Goal: Task Accomplishment & Management: Manage account settings

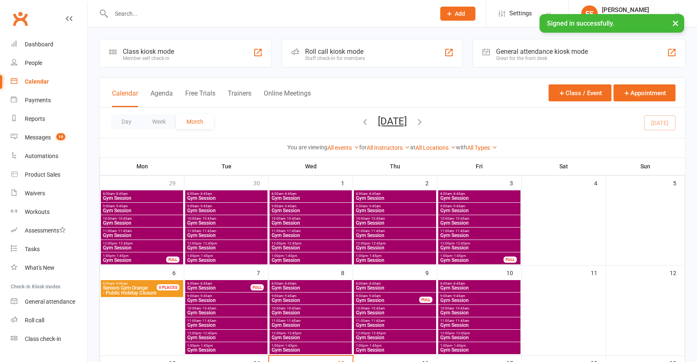
click at [140, 11] on input "text" at bounding box center [269, 14] width 321 height 12
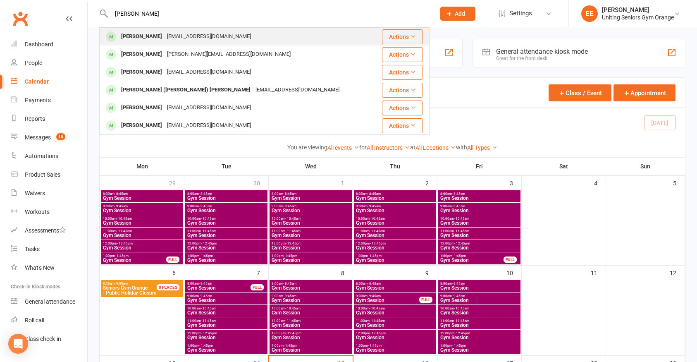
type input "[PERSON_NAME]"
click at [150, 38] on div "[PERSON_NAME]" at bounding box center [142, 37] width 46 height 12
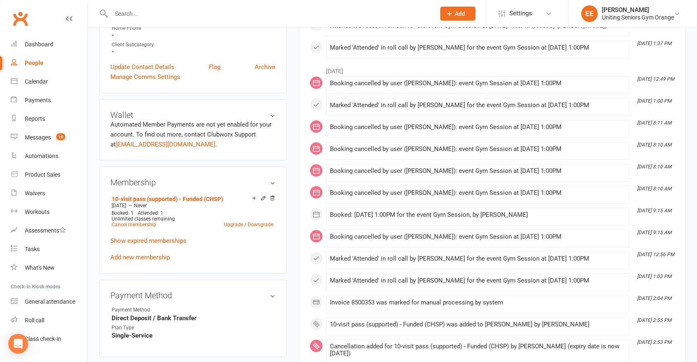
scroll to position [289, 0]
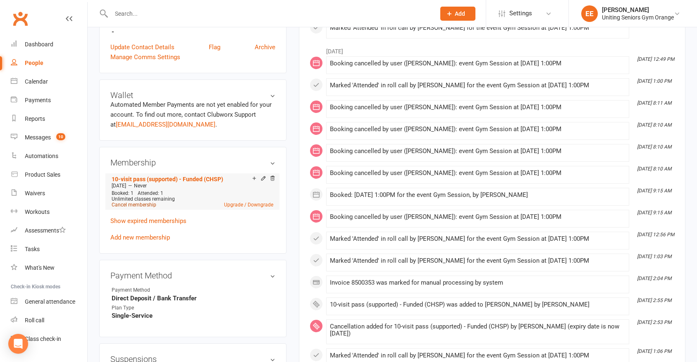
click at [148, 206] on link "Cancel membership" at bounding box center [134, 205] width 45 height 6
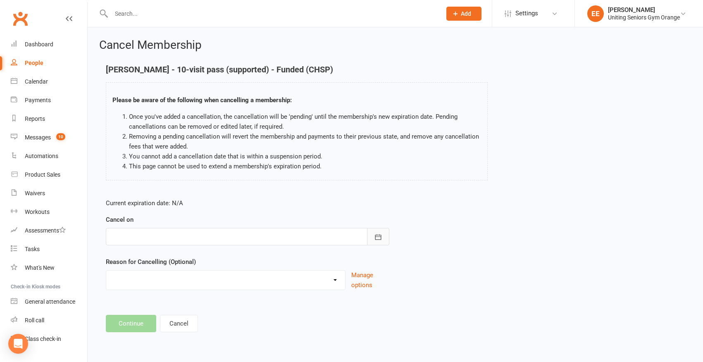
click at [372, 239] on button "button" at bounding box center [378, 236] width 22 height 17
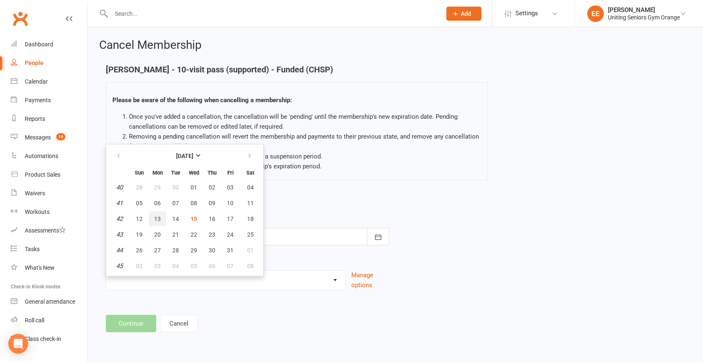
click at [152, 218] on button "13" at bounding box center [157, 218] width 17 height 15
type input "[DATE]"
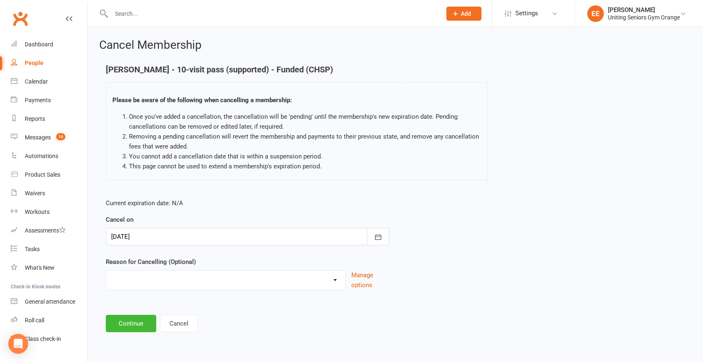
click at [278, 275] on select "EXIT Finished 10VP Finished HASP Health Reasons Holiday Injury Move to 10vp Sur…" at bounding box center [225, 278] width 239 height 17
select select "1"
click at [106, 270] on select "EXIT Finished 10VP Finished HASP Health Reasons Holiday Injury Move to 10vp Sur…" at bounding box center [225, 278] width 239 height 17
click at [142, 318] on button "Continue" at bounding box center [131, 323] width 50 height 17
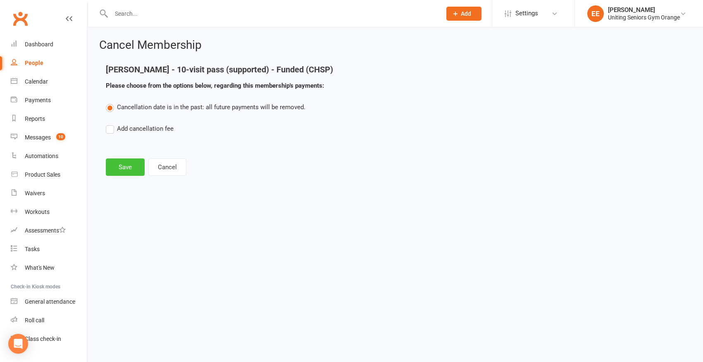
click at [133, 171] on button "Save" at bounding box center [125, 166] width 39 height 17
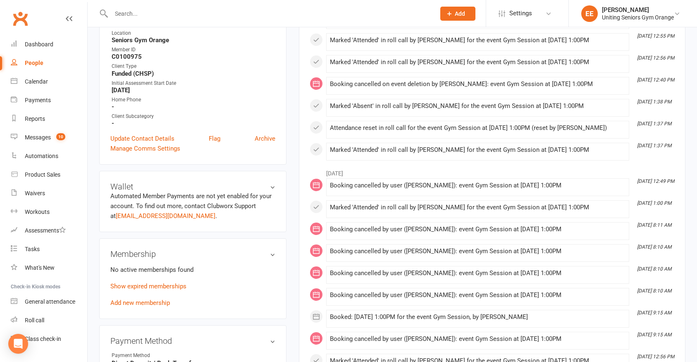
scroll to position [207, 0]
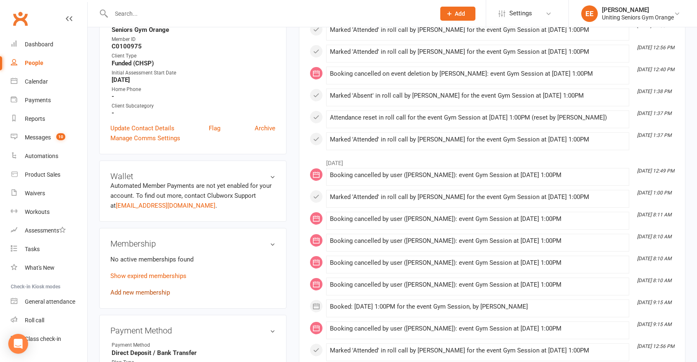
click at [125, 294] on link "Add new membership" at bounding box center [140, 292] width 60 height 7
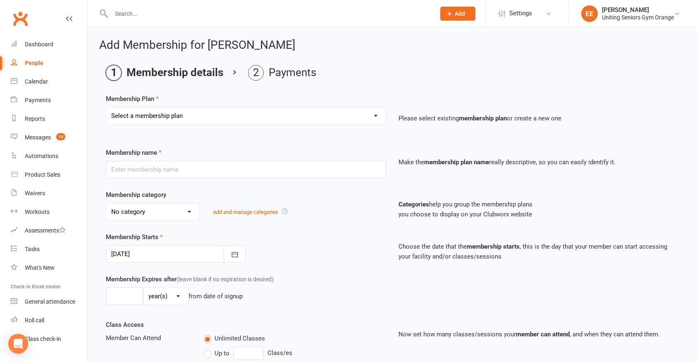
click at [182, 118] on select "Select a membership plan Create new Membership Plan Initial Assessment + Set Up…" at bounding box center [246, 116] width 280 height 17
select select "16"
click at [106, 108] on select "Select a membership plan Create new Membership Plan Initial Assessment + Set Up…" at bounding box center [246, 116] width 280 height 17
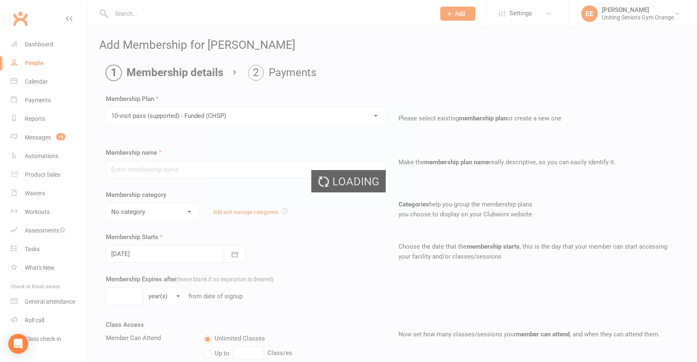
type input "10-visit pass (supported) - Funded (CHSP)"
select select "0"
type input "0"
select select "2"
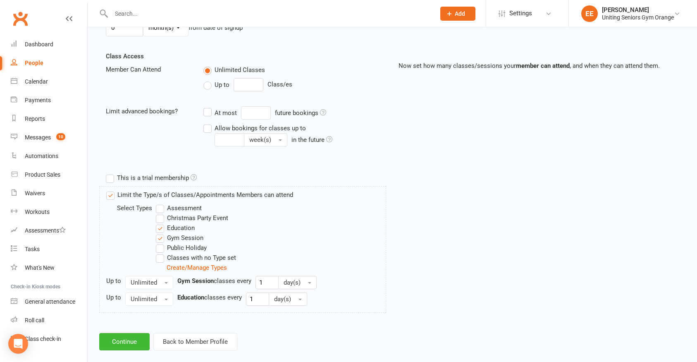
scroll to position [280, 0]
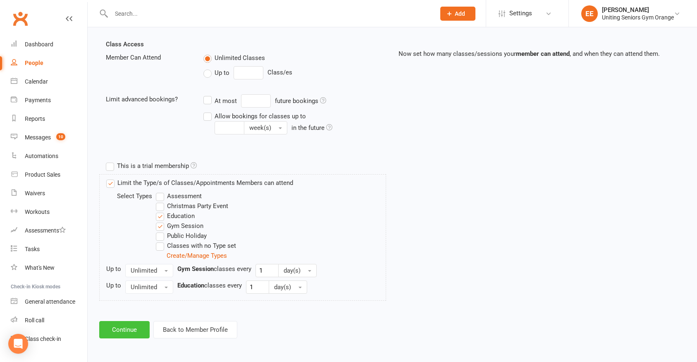
click at [133, 325] on button "Continue" at bounding box center [124, 329] width 50 height 17
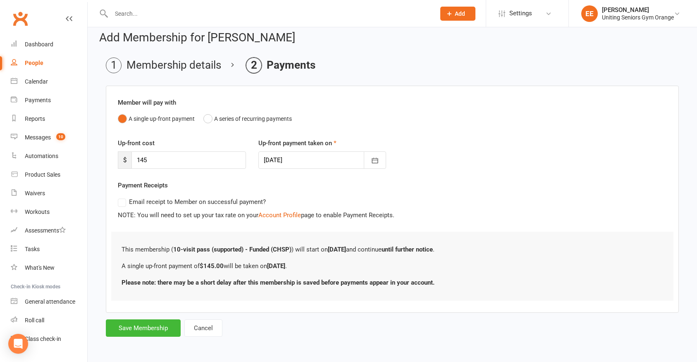
scroll to position [0, 0]
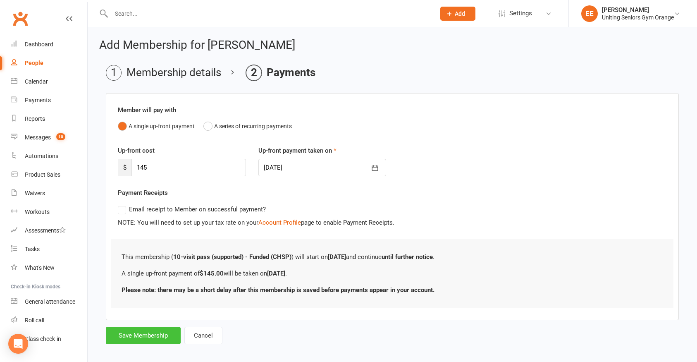
click at [161, 331] on button "Save Membership" at bounding box center [143, 335] width 75 height 17
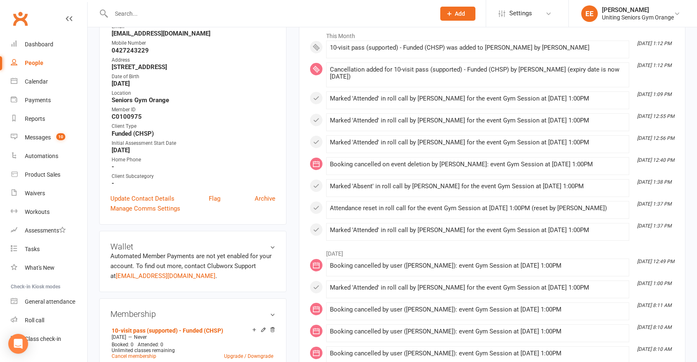
scroll to position [207, 0]
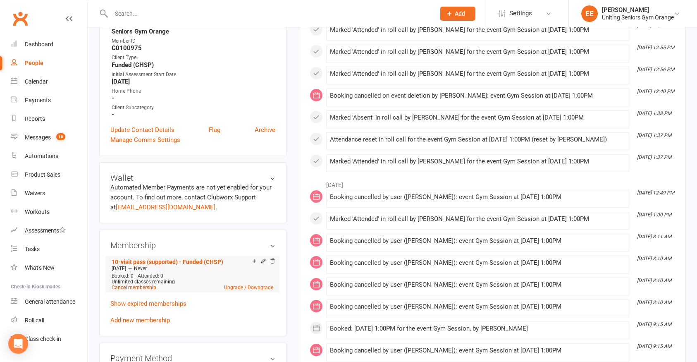
click at [142, 287] on link "Cancel membership" at bounding box center [134, 288] width 45 height 6
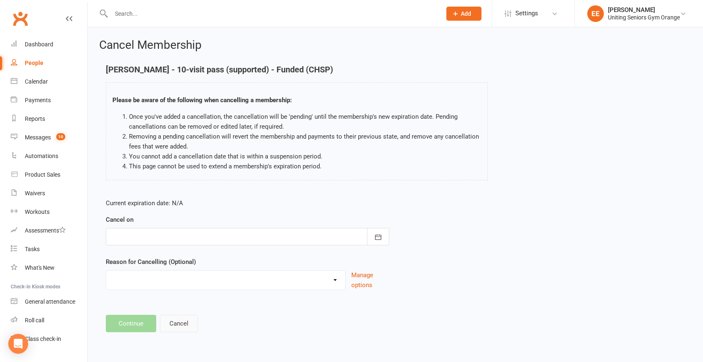
click at [186, 325] on button "Cancel" at bounding box center [179, 323] width 38 height 17
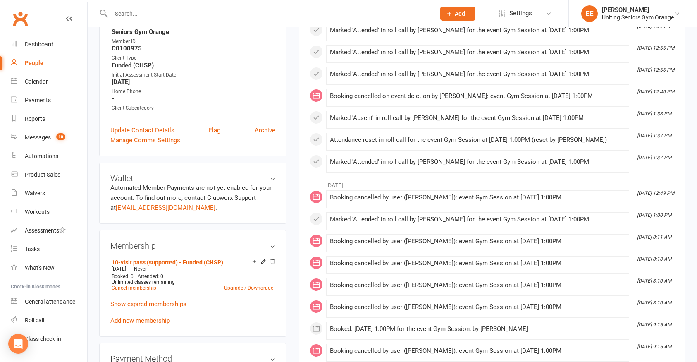
scroll to position [207, 0]
click at [141, 288] on link "Cancel membership" at bounding box center [134, 288] width 45 height 6
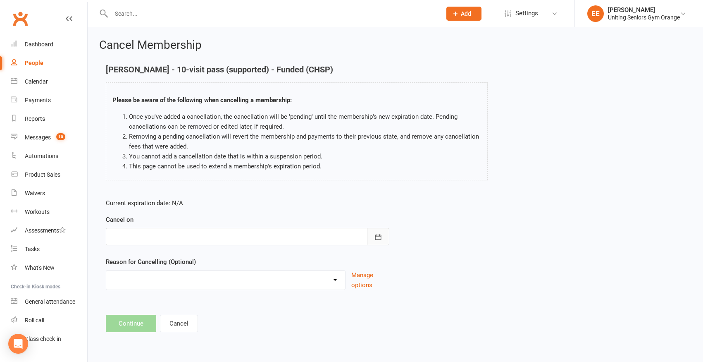
click at [372, 235] on button "button" at bounding box center [378, 236] width 22 height 17
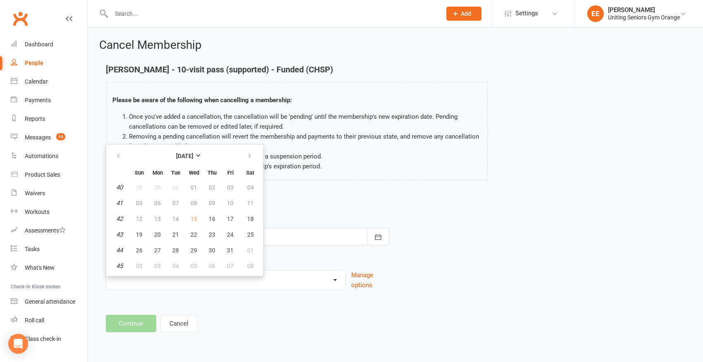
click at [192, 220] on td "15" at bounding box center [193, 218] width 17 height 15
click at [208, 218] on button "16" at bounding box center [211, 218] width 17 height 15
type input "[DATE]"
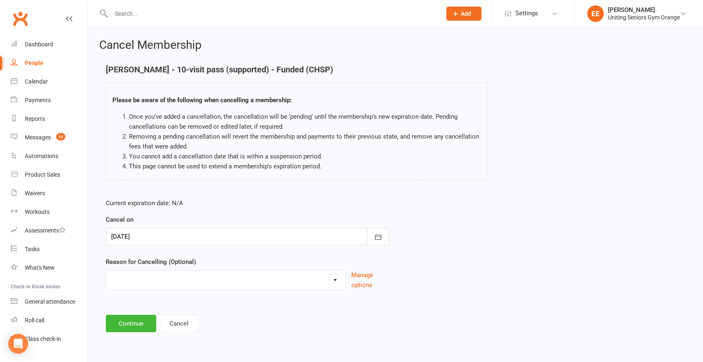
click at [234, 276] on select "EXIT Finished 10VP Finished HASP Health Reasons Holiday Injury Move to 10vp Sur…" at bounding box center [225, 278] width 239 height 17
select select "8"
click at [106, 270] on select "EXIT Finished 10VP Finished HASP Health Reasons Holiday Injury Move to 10vp Sur…" at bounding box center [225, 278] width 239 height 17
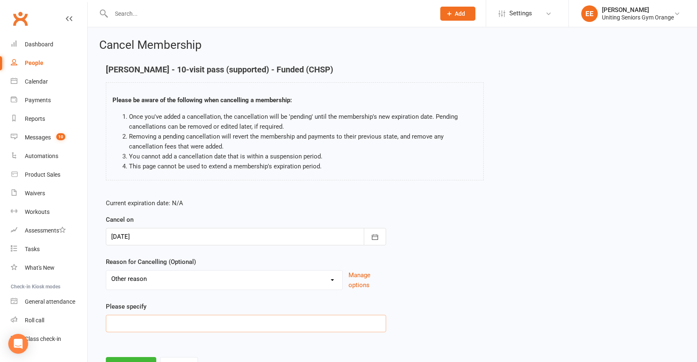
click at [136, 325] on input at bounding box center [246, 323] width 280 height 17
type input "a"
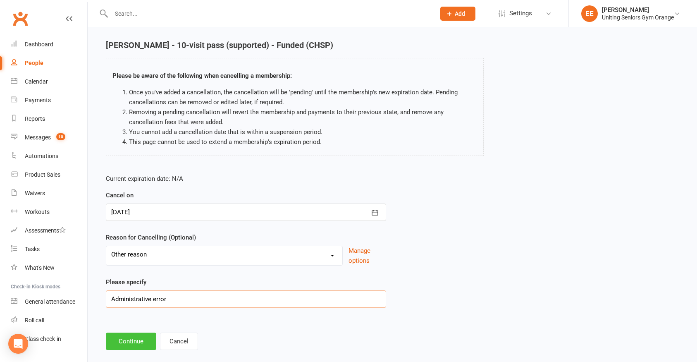
scroll to position [38, 0]
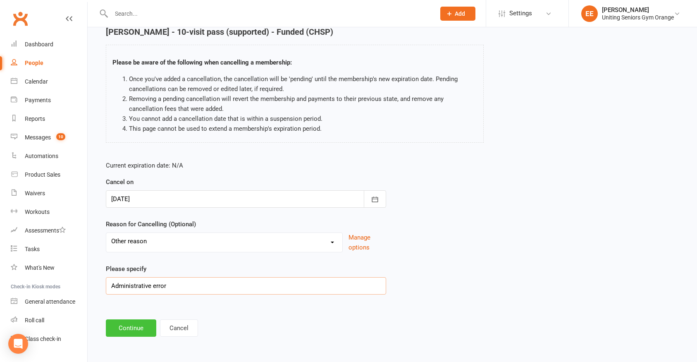
type input "Administrative error"
click at [133, 327] on button "Continue" at bounding box center [131, 327] width 50 height 17
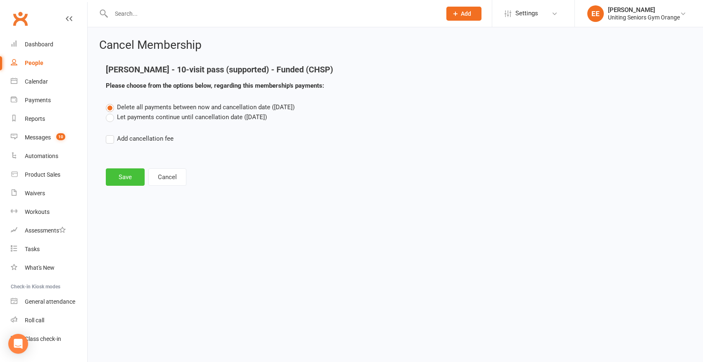
click at [129, 178] on button "Save" at bounding box center [125, 176] width 39 height 17
